Goal: Transaction & Acquisition: Book appointment/travel/reservation

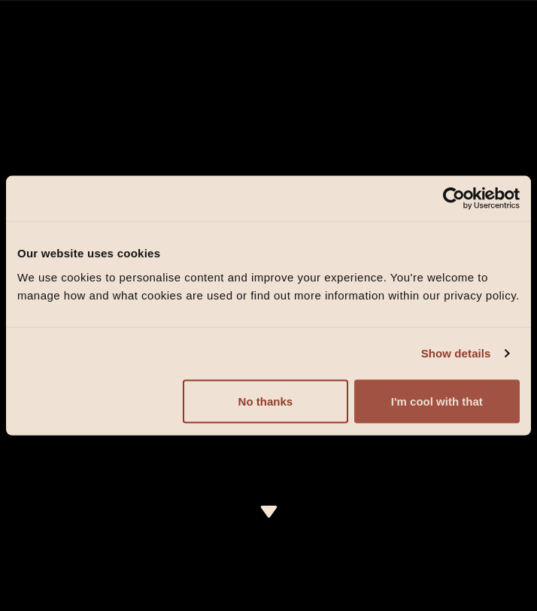
click at [393, 393] on button "I'm cool with that" at bounding box center [436, 401] width 165 height 44
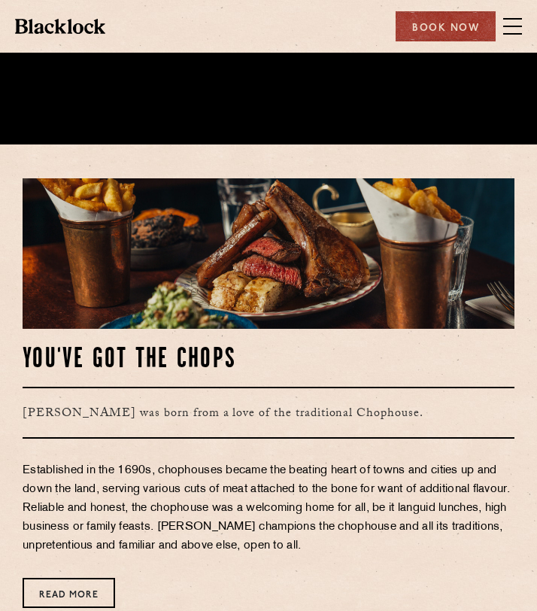
scroll to position [565, 0]
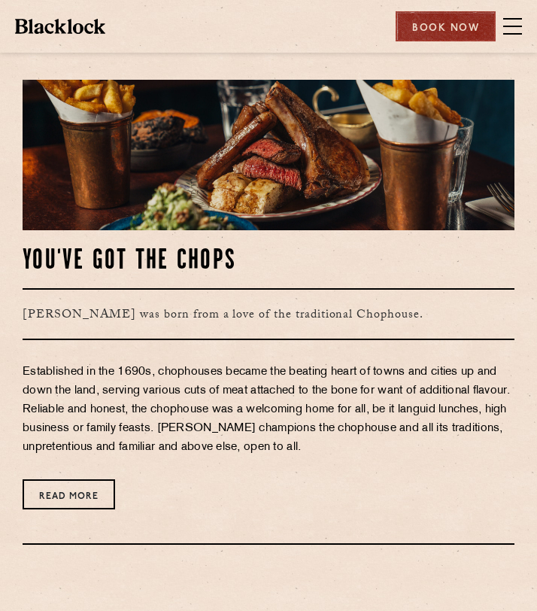
click at [449, 38] on div "Book Now" at bounding box center [446, 26] width 100 height 30
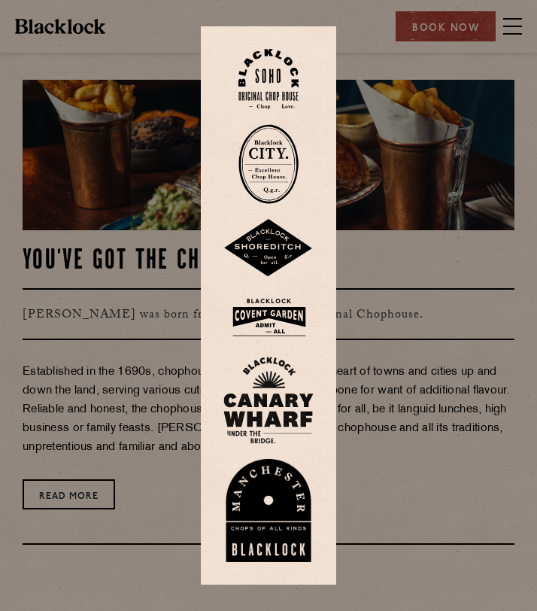
click at [266, 182] on img at bounding box center [268, 164] width 60 height 80
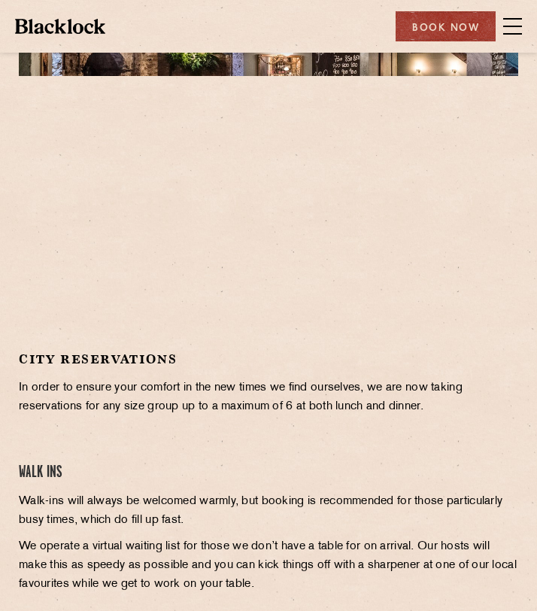
scroll to position [162, 0]
